Goal: Task Accomplishment & Management: Manage account settings

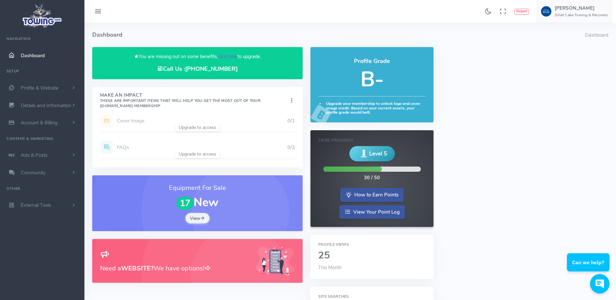
click at [227, 55] on link "click here" at bounding box center [227, 56] width 19 height 6
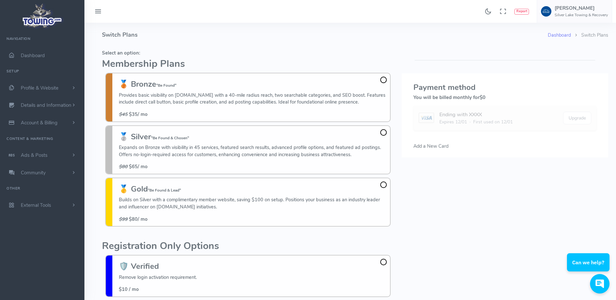
click at [207, 44] on h4 "Switch Plans" at bounding box center [325, 35] width 446 height 24
click at [228, 53] on h5 "Select an option:" at bounding box center [248, 52] width 292 height 5
click at [173, 34] on h4 "Switch Plans" at bounding box center [325, 35] width 446 height 24
click at [168, 30] on h4 "Switch Plans" at bounding box center [325, 35] width 446 height 24
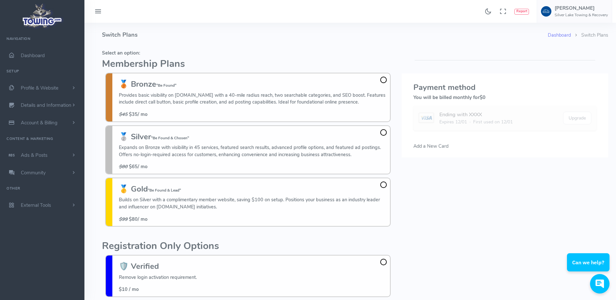
click at [321, 55] on h5 "Select an option:" at bounding box center [248, 52] width 292 height 5
click at [317, 47] on fieldset "Select an option: Membership Plans 🥉 Bronze "Be Found" Provides basic visibilit…" at bounding box center [248, 138] width 292 height 183
click at [397, 38] on h4 "Switch Plans" at bounding box center [325, 35] width 446 height 24
click at [347, 35] on h4 "Switch Plans" at bounding box center [325, 35] width 446 height 24
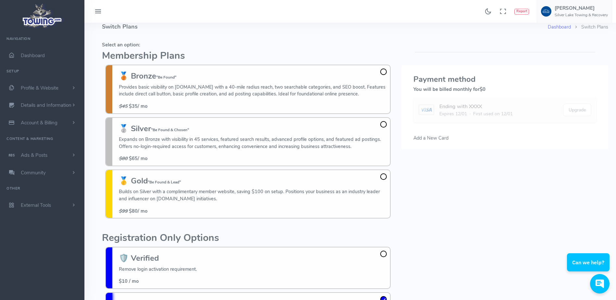
scroll to position [8, 0]
click at [268, 42] on h5 "Select an option:" at bounding box center [248, 44] width 292 height 5
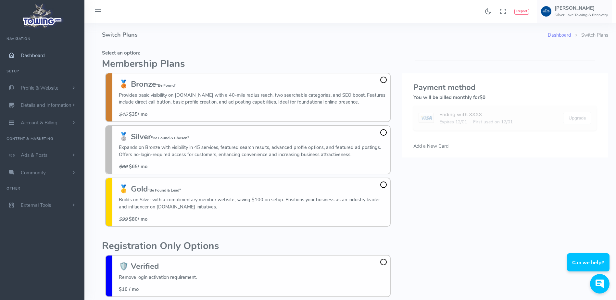
click at [41, 59] on link "Dashboard" at bounding box center [42, 56] width 84 height 18
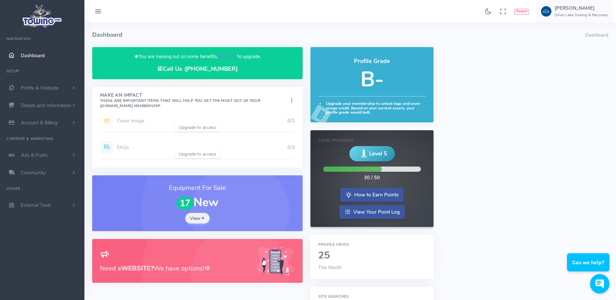
click at [229, 35] on h4 "Dashboard" at bounding box center [338, 35] width 493 height 24
click at [225, 29] on h4 "Dashboard" at bounding box center [338, 35] width 493 height 24
click at [219, 22] on div "Found 17 results Analytics Report Users Erwin Brown" at bounding box center [349, 11] width 531 height 23
